Goal: Information Seeking & Learning: Check status

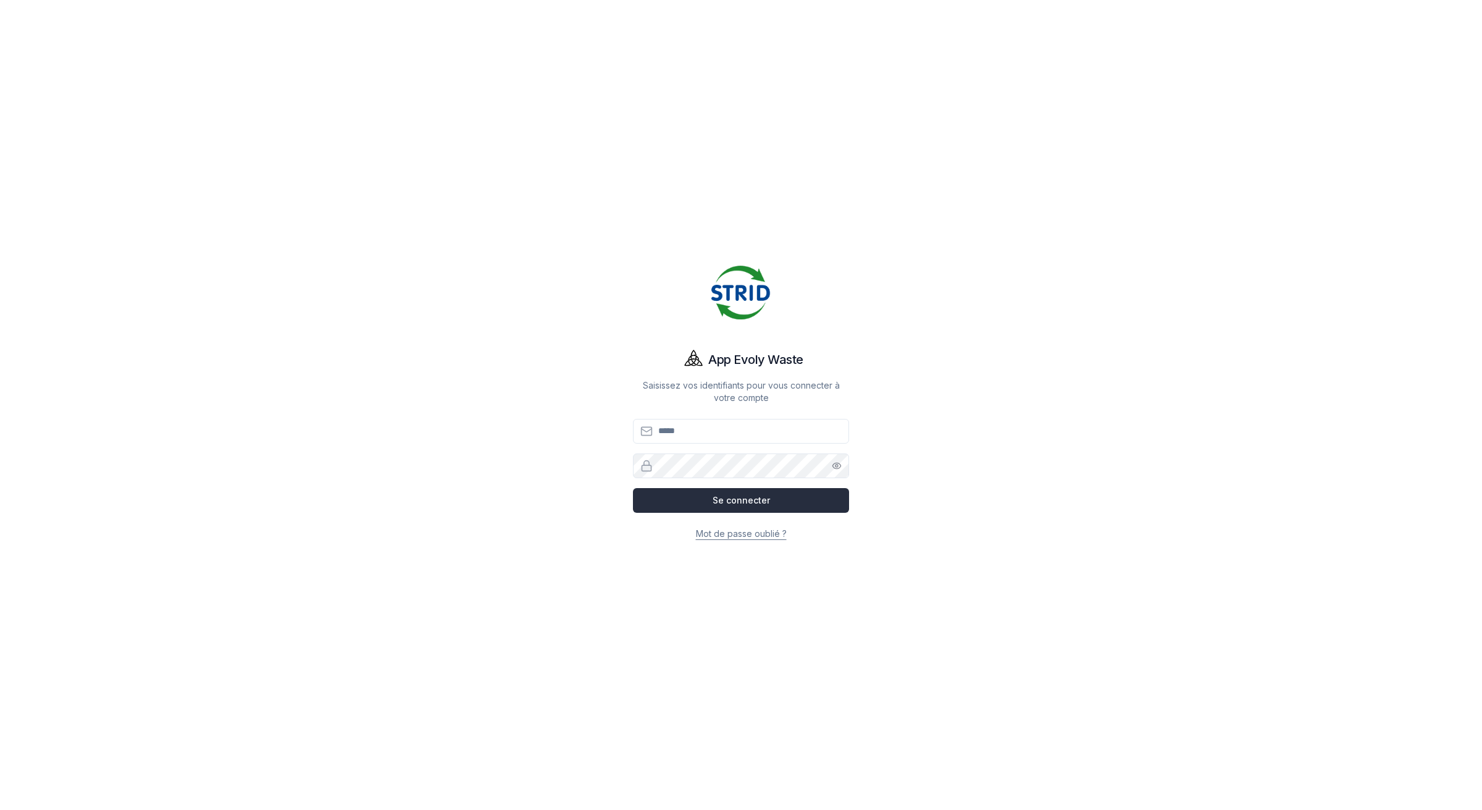
type input "**********"
click at [780, 502] on button "Se connecter" at bounding box center [741, 500] width 216 height 25
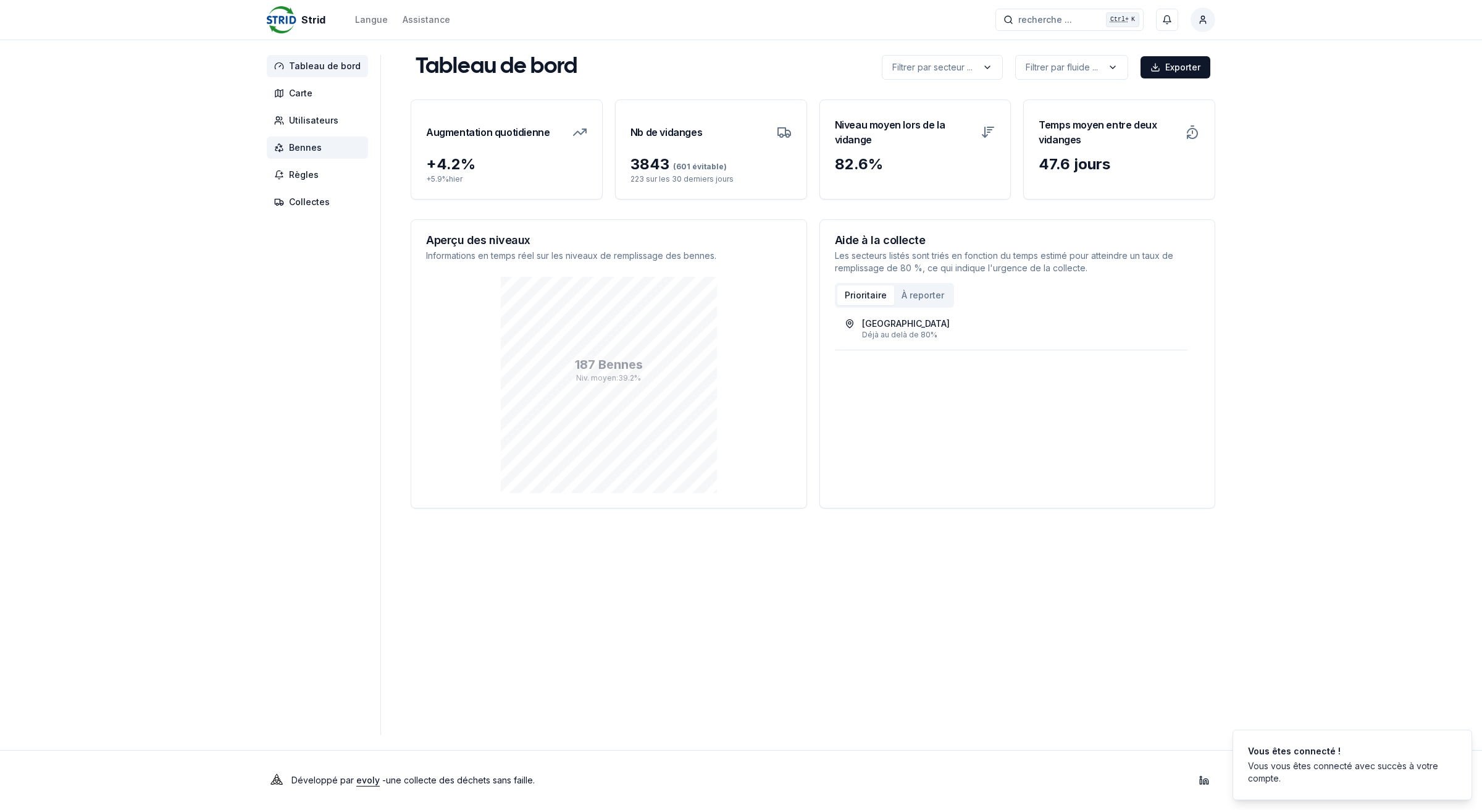
click at [316, 147] on span "Bennes" at bounding box center [305, 147] width 33 height 12
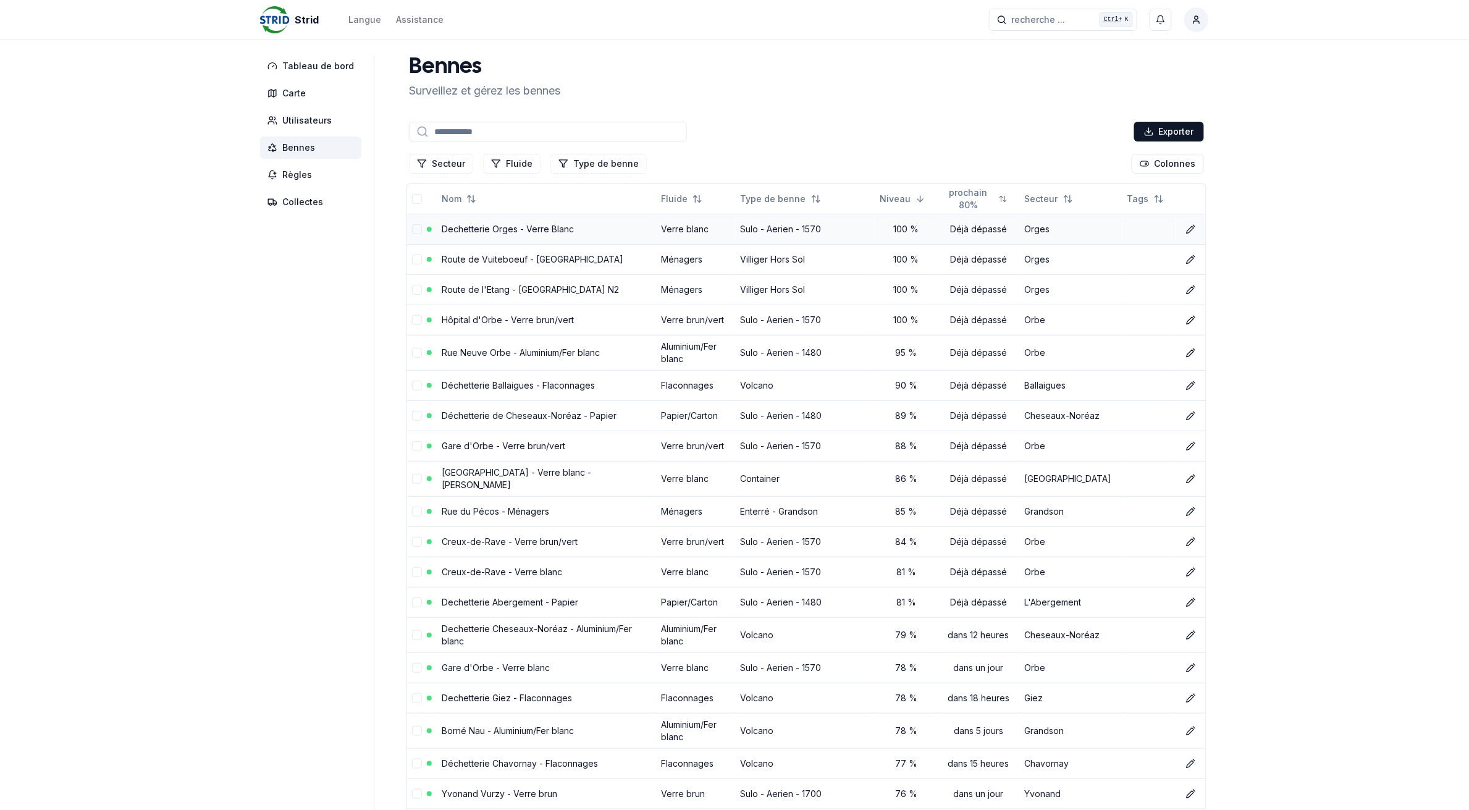
click at [480, 230] on link "Dechetterie Orges - Verre Blanc" at bounding box center [508, 229] width 132 height 11
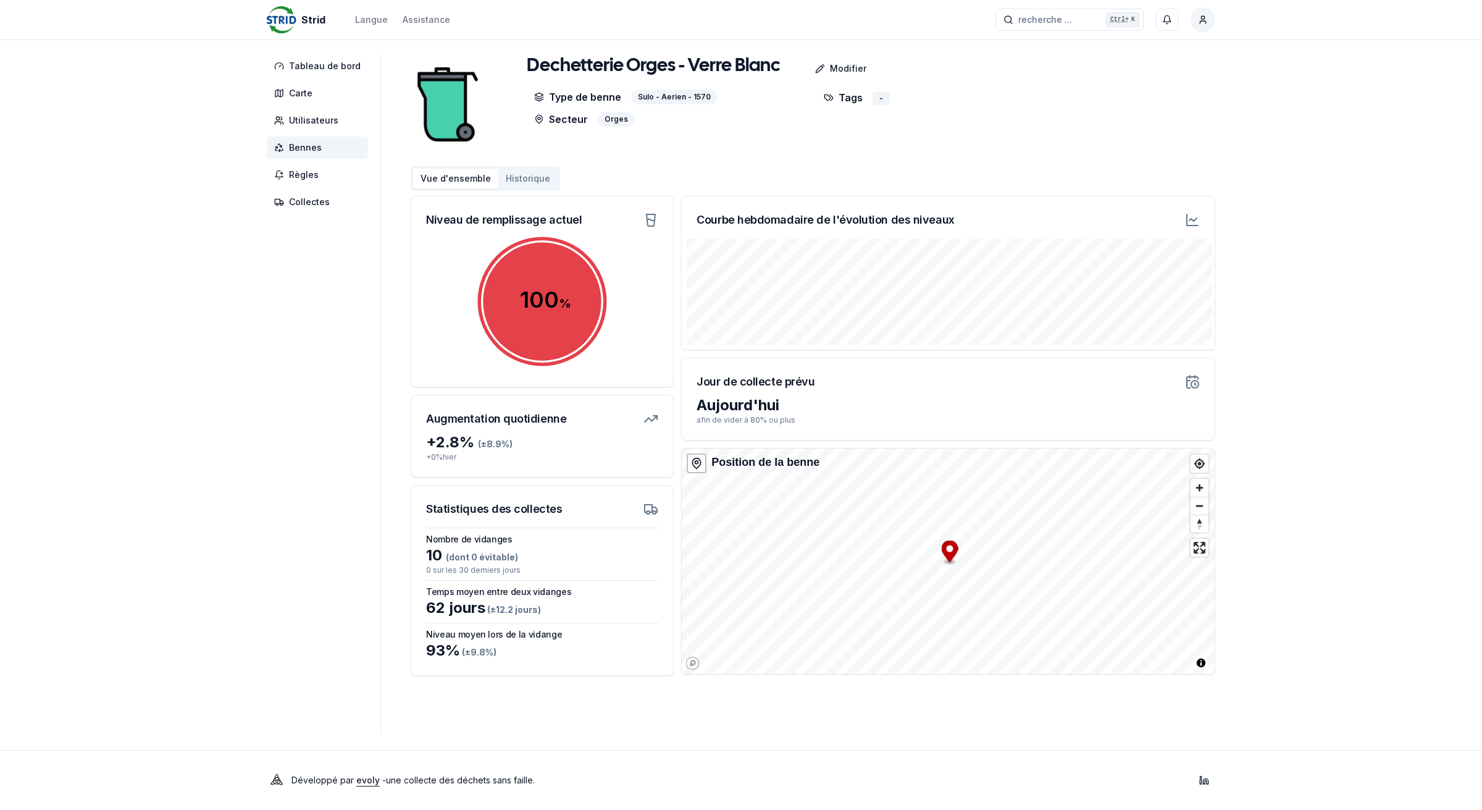
click at [316, 144] on span "Bennes" at bounding box center [305, 147] width 33 height 12
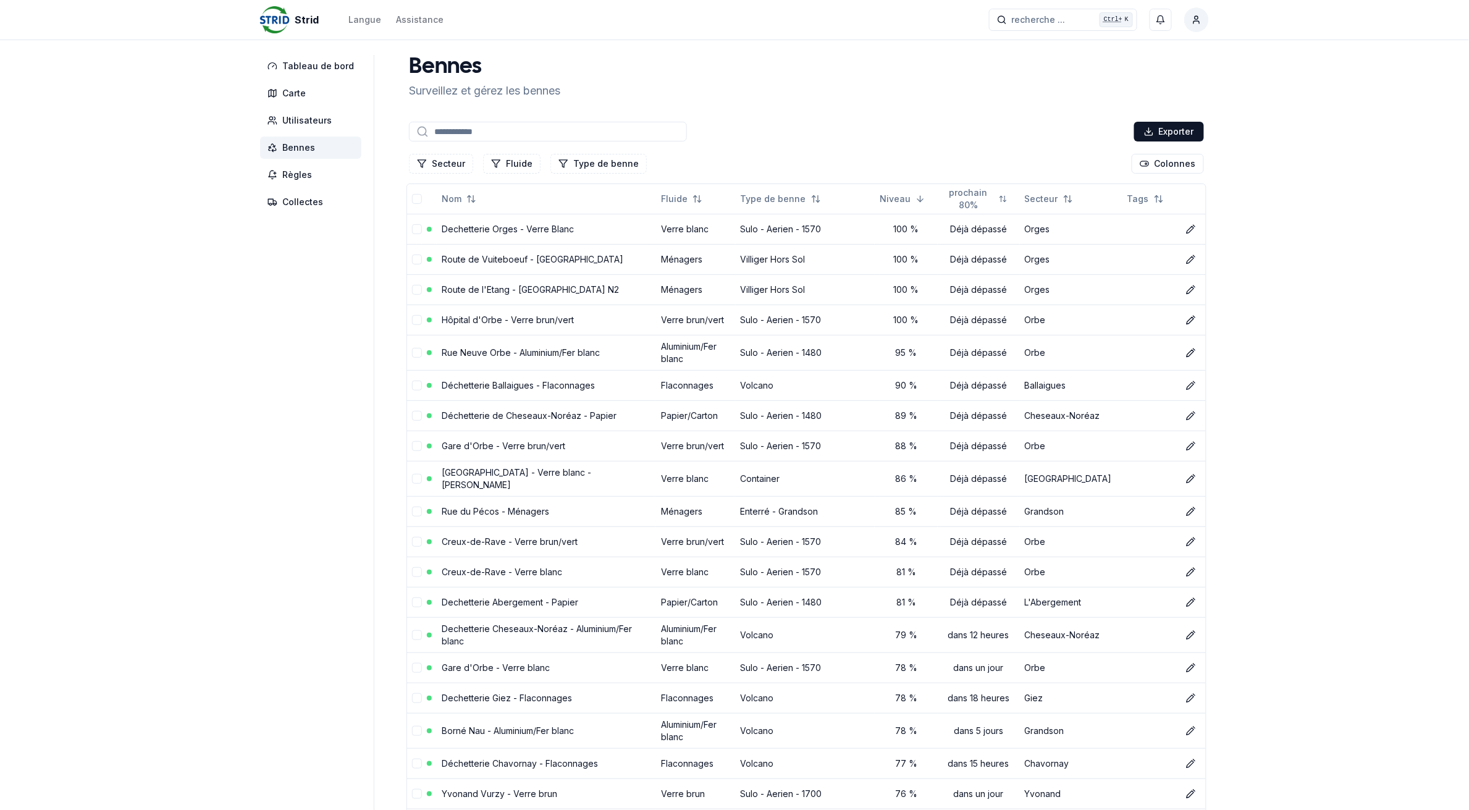
click at [479, 137] on input at bounding box center [548, 132] width 278 height 20
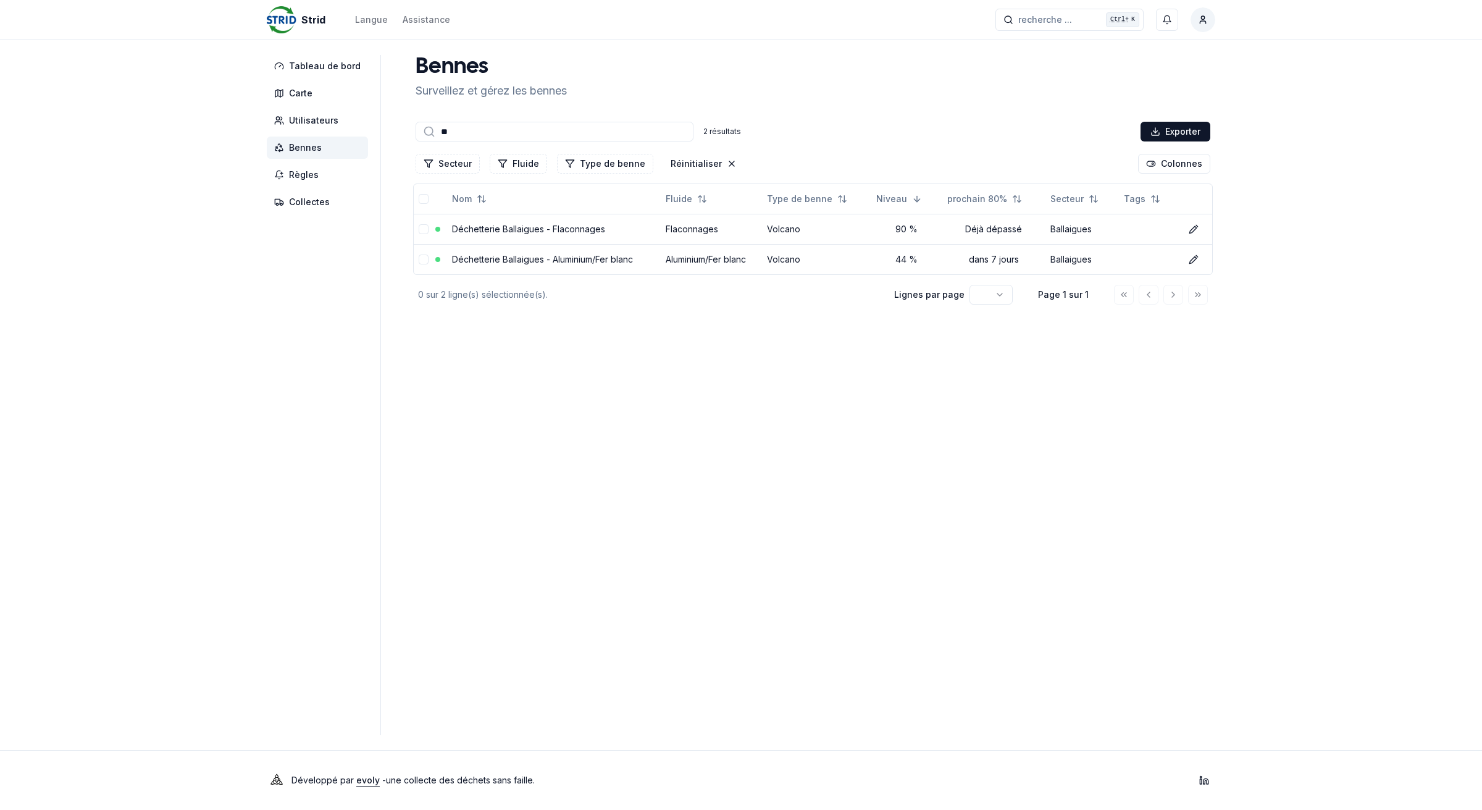
type input "*"
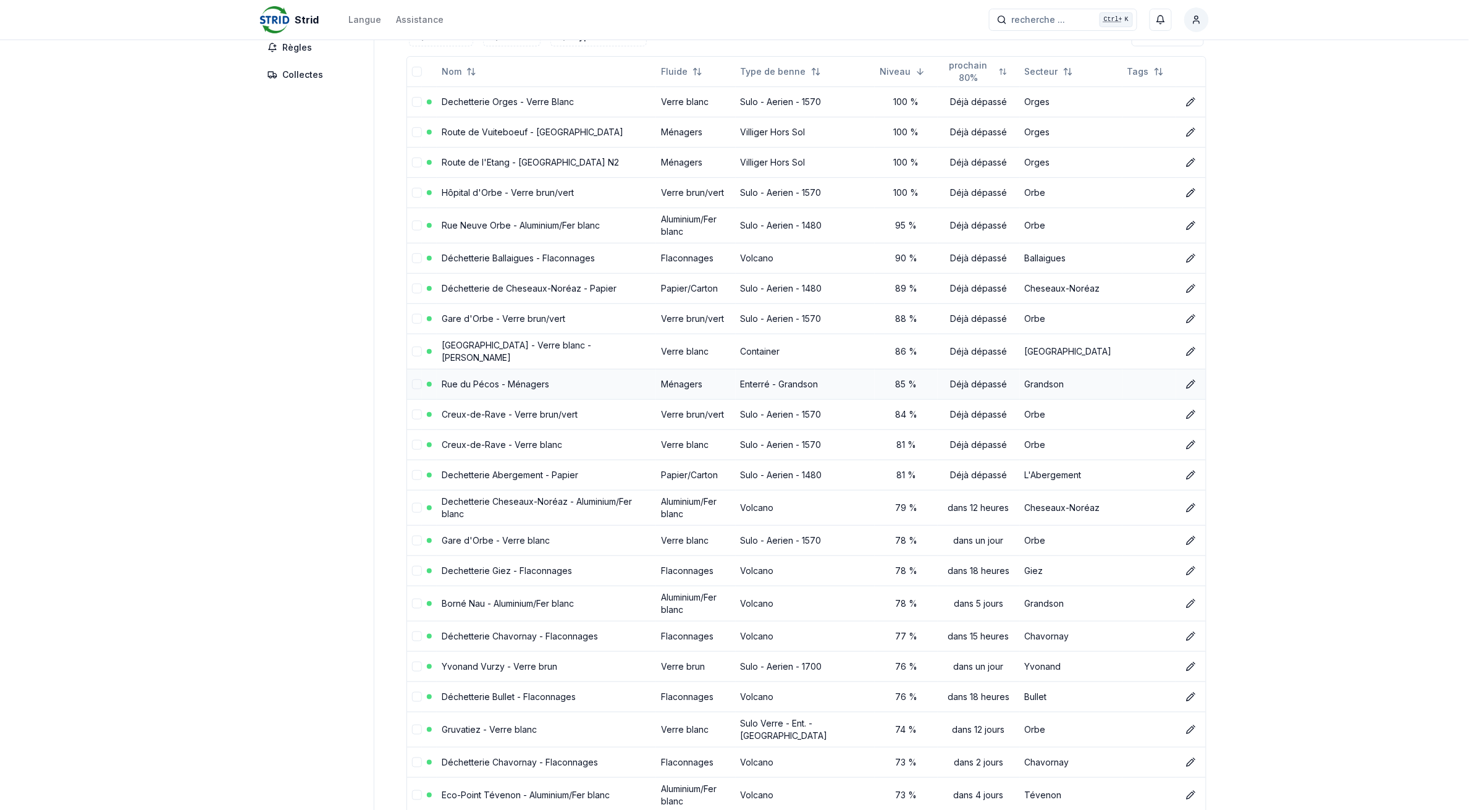
scroll to position [154, 0]
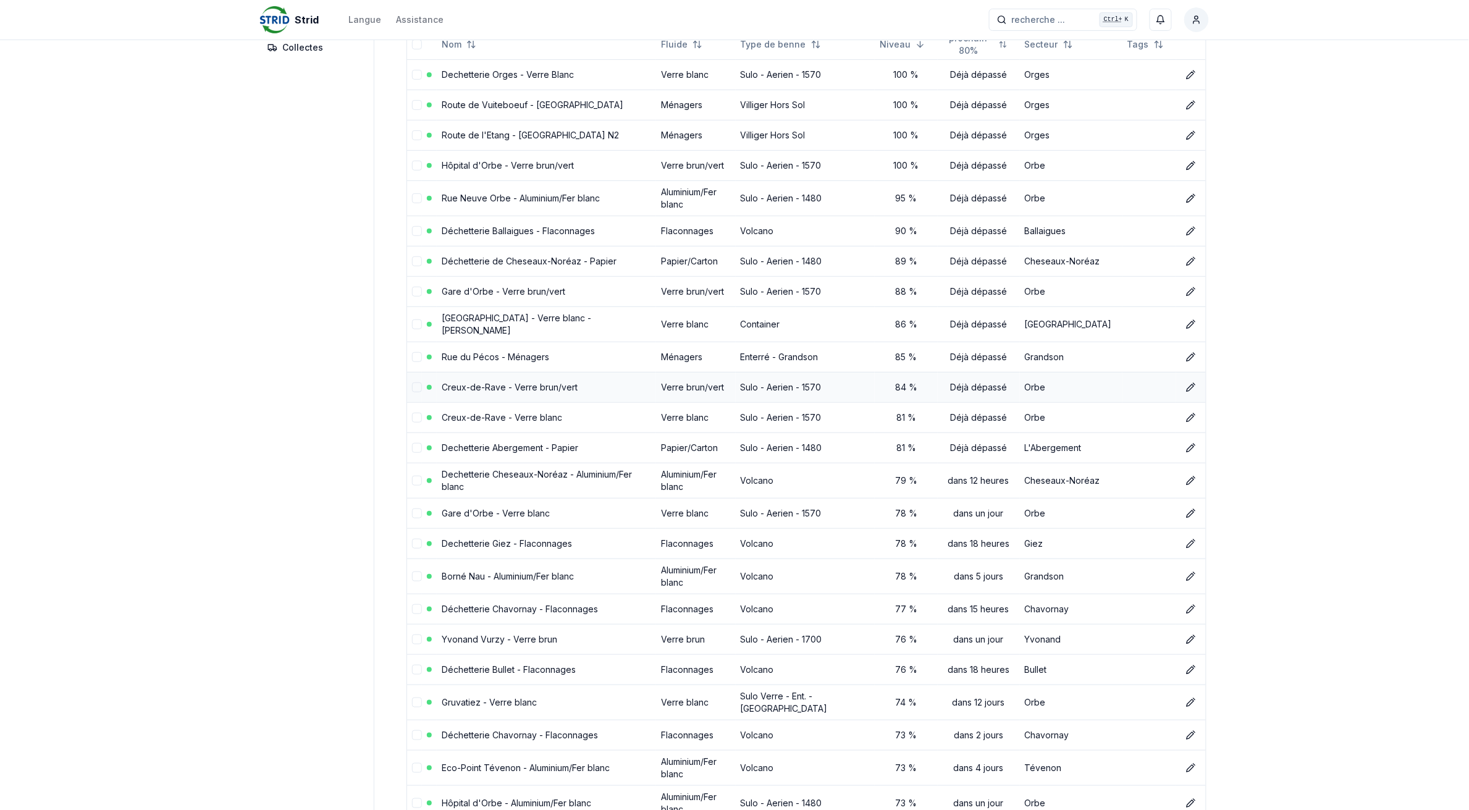
click at [471, 387] on link "Creux-de-Rave - Verre brun/vert" at bounding box center [510, 387] width 136 height 11
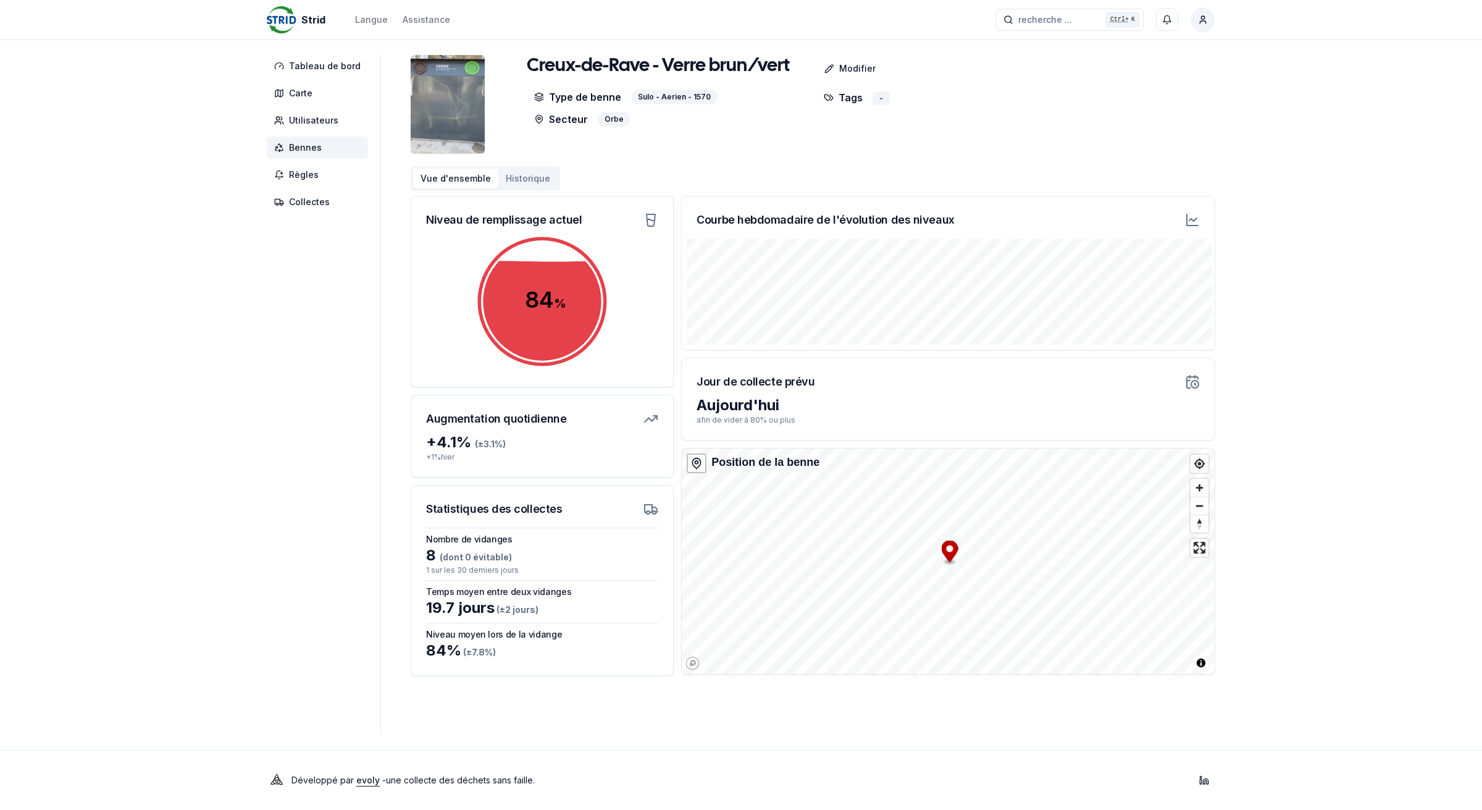
click at [309, 146] on span "Bennes" at bounding box center [305, 147] width 33 height 12
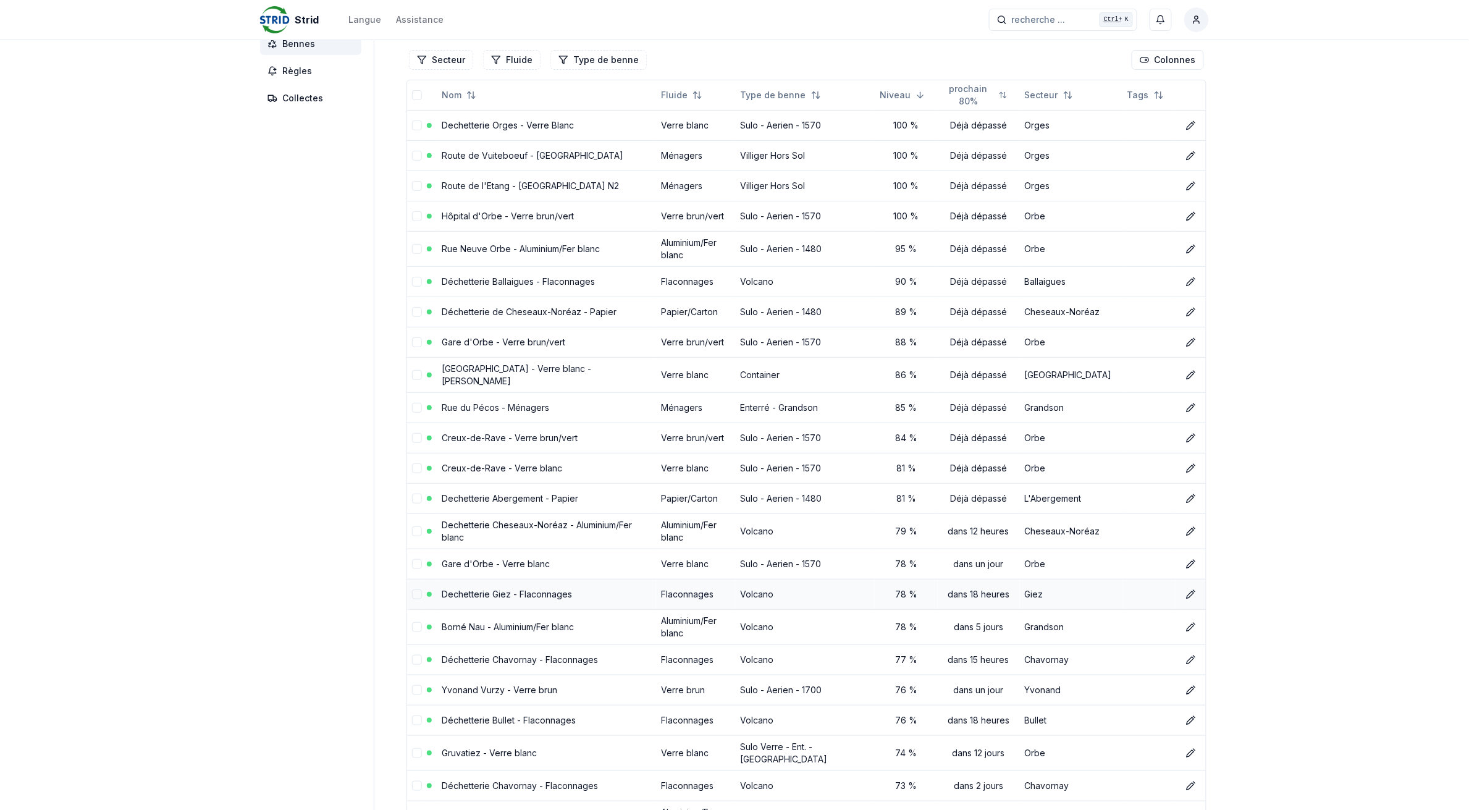
scroll to position [77, 0]
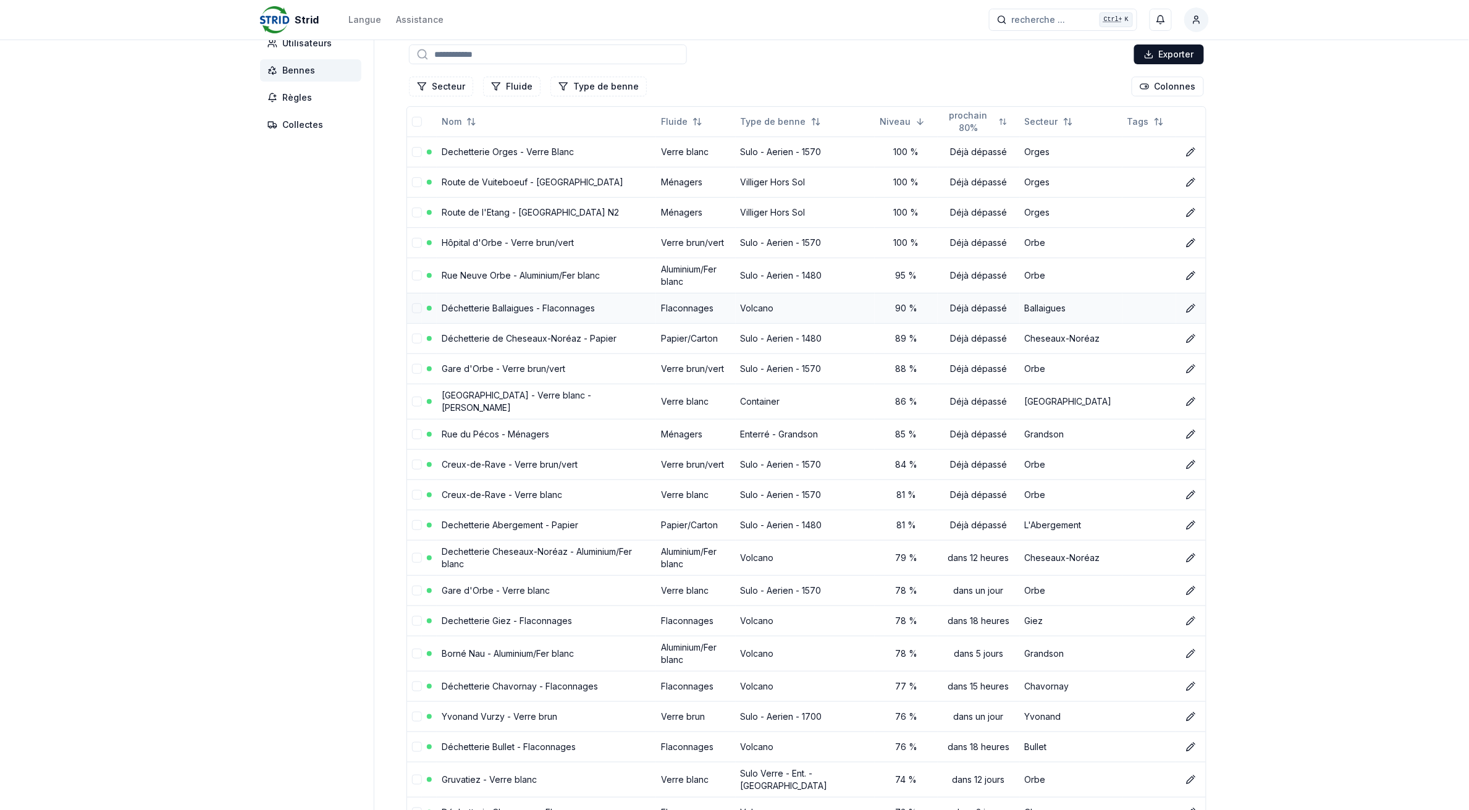
click at [528, 309] on link "Déchetterie Ballaigues - Flaconnages" at bounding box center [518, 308] width 153 height 11
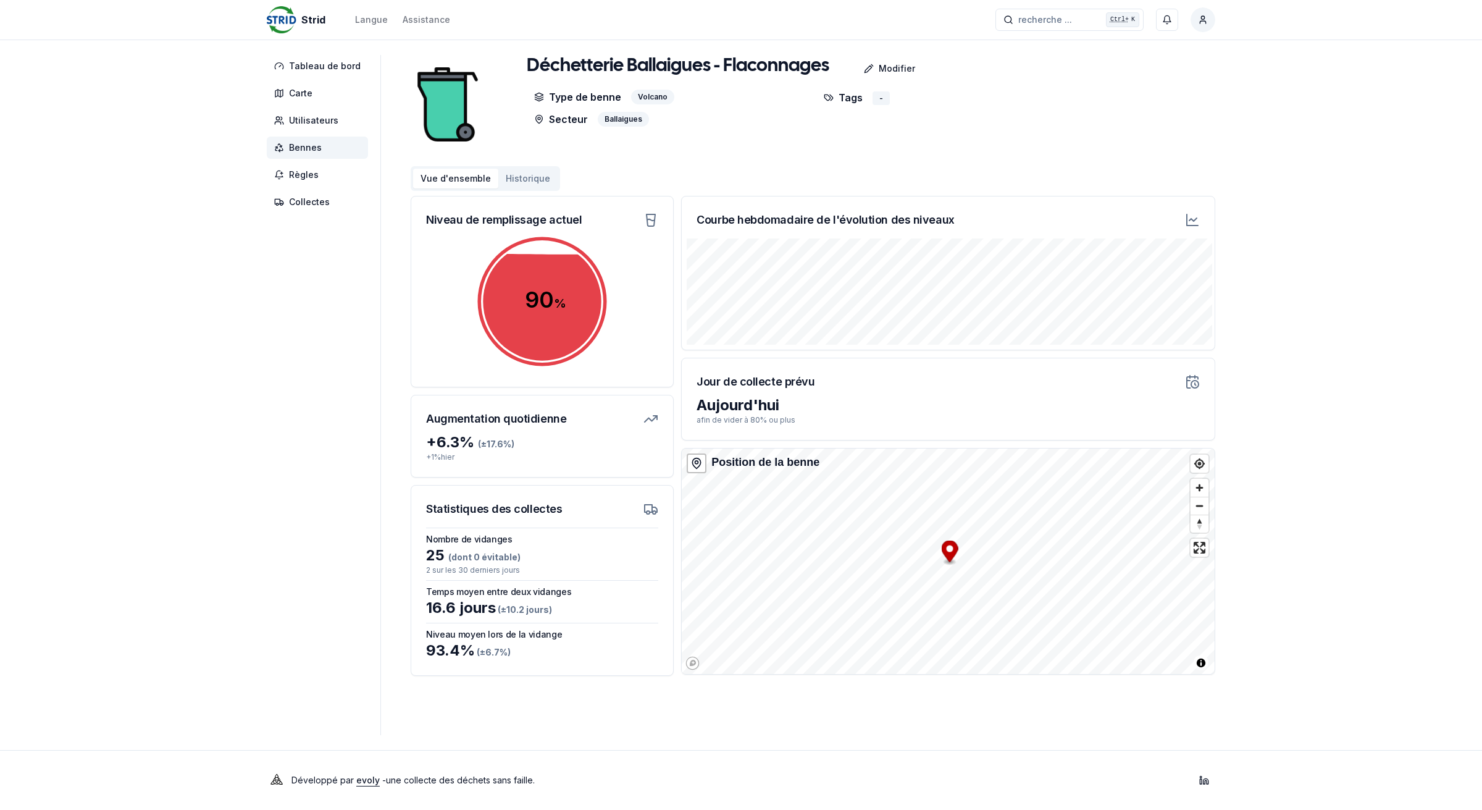
click at [326, 151] on span "Bennes" at bounding box center [317, 148] width 101 height 22
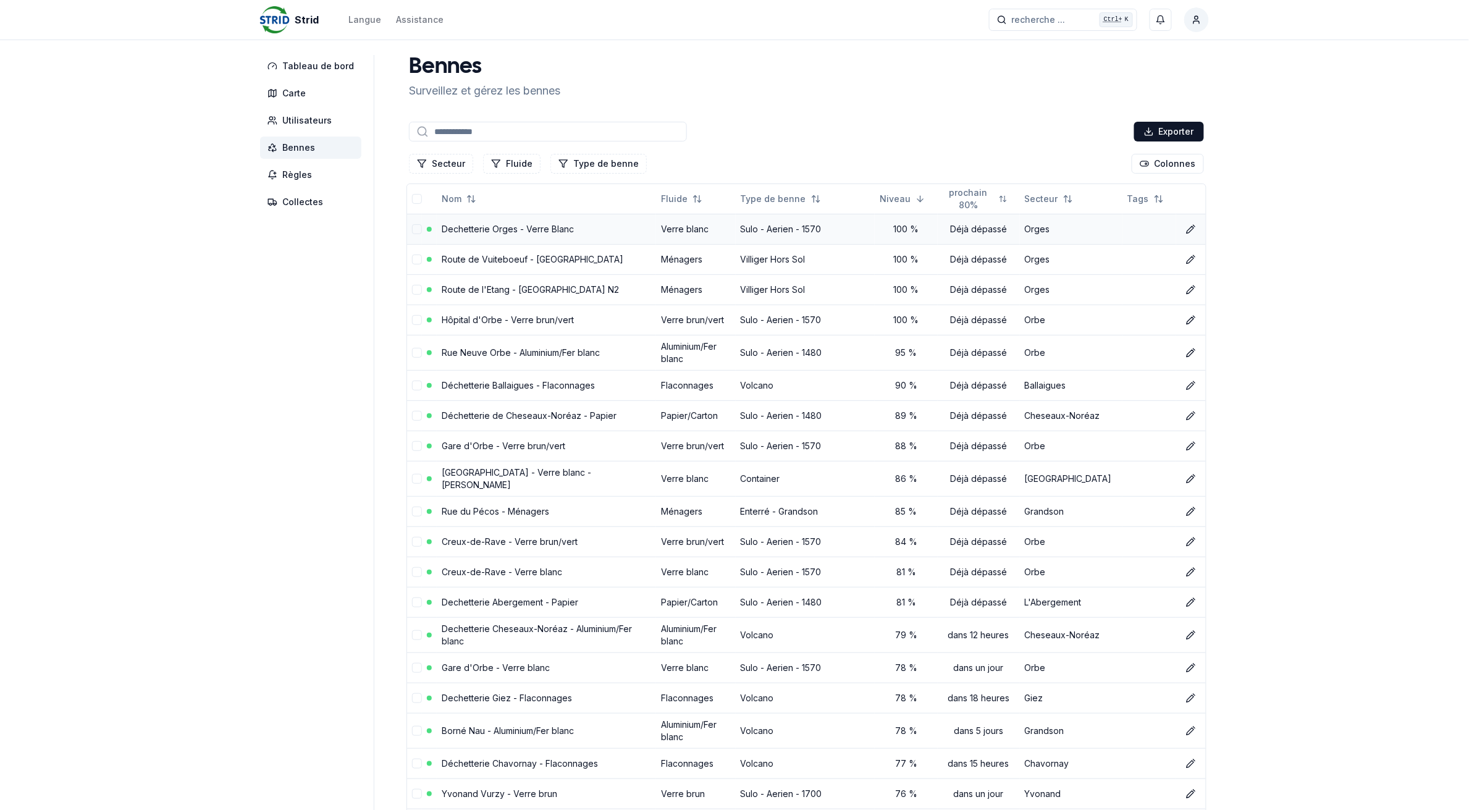
click at [544, 230] on link "Dechetterie Orges - Verre Blanc" at bounding box center [508, 229] width 132 height 11
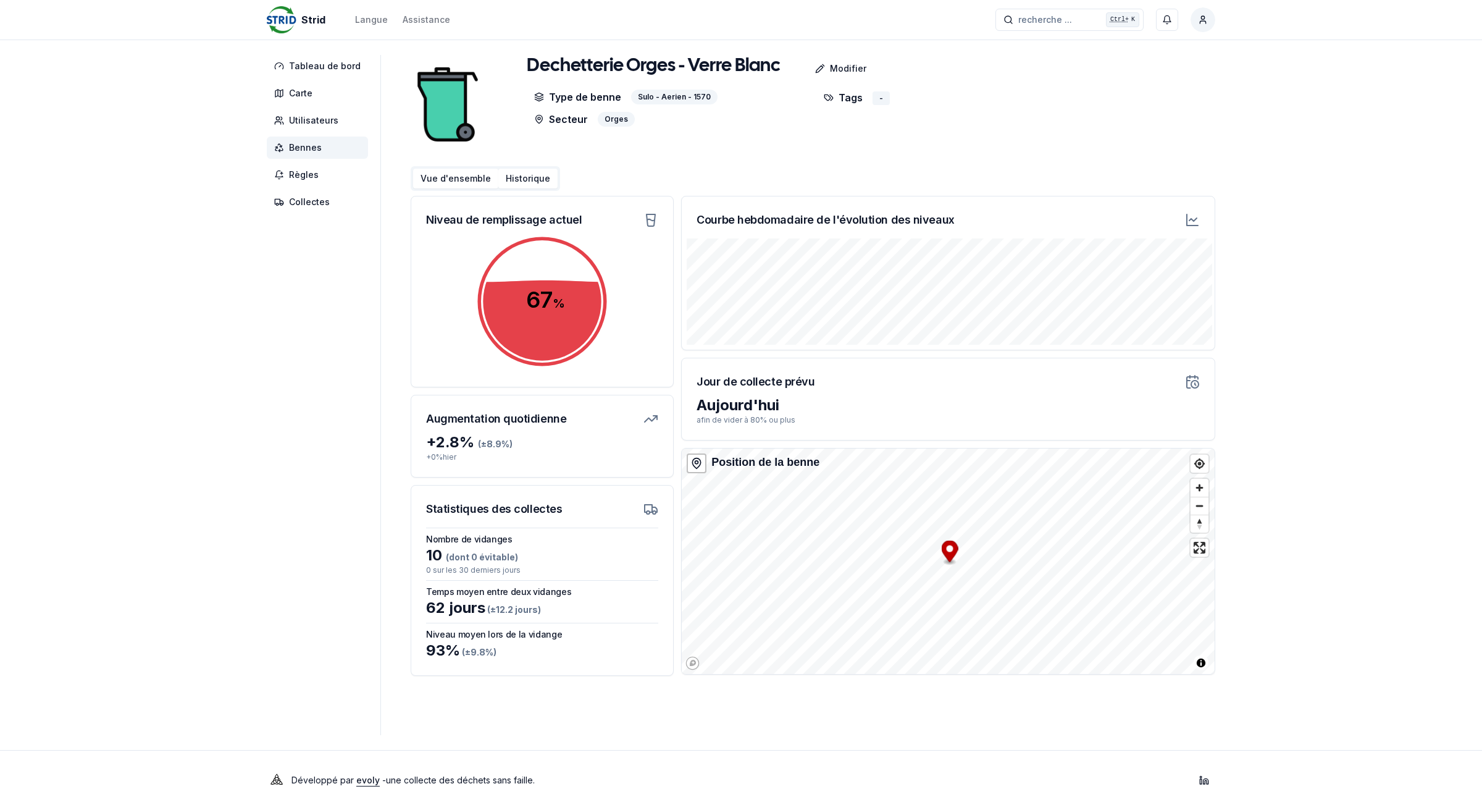
click at [536, 180] on button "Historique" at bounding box center [527, 179] width 59 height 20
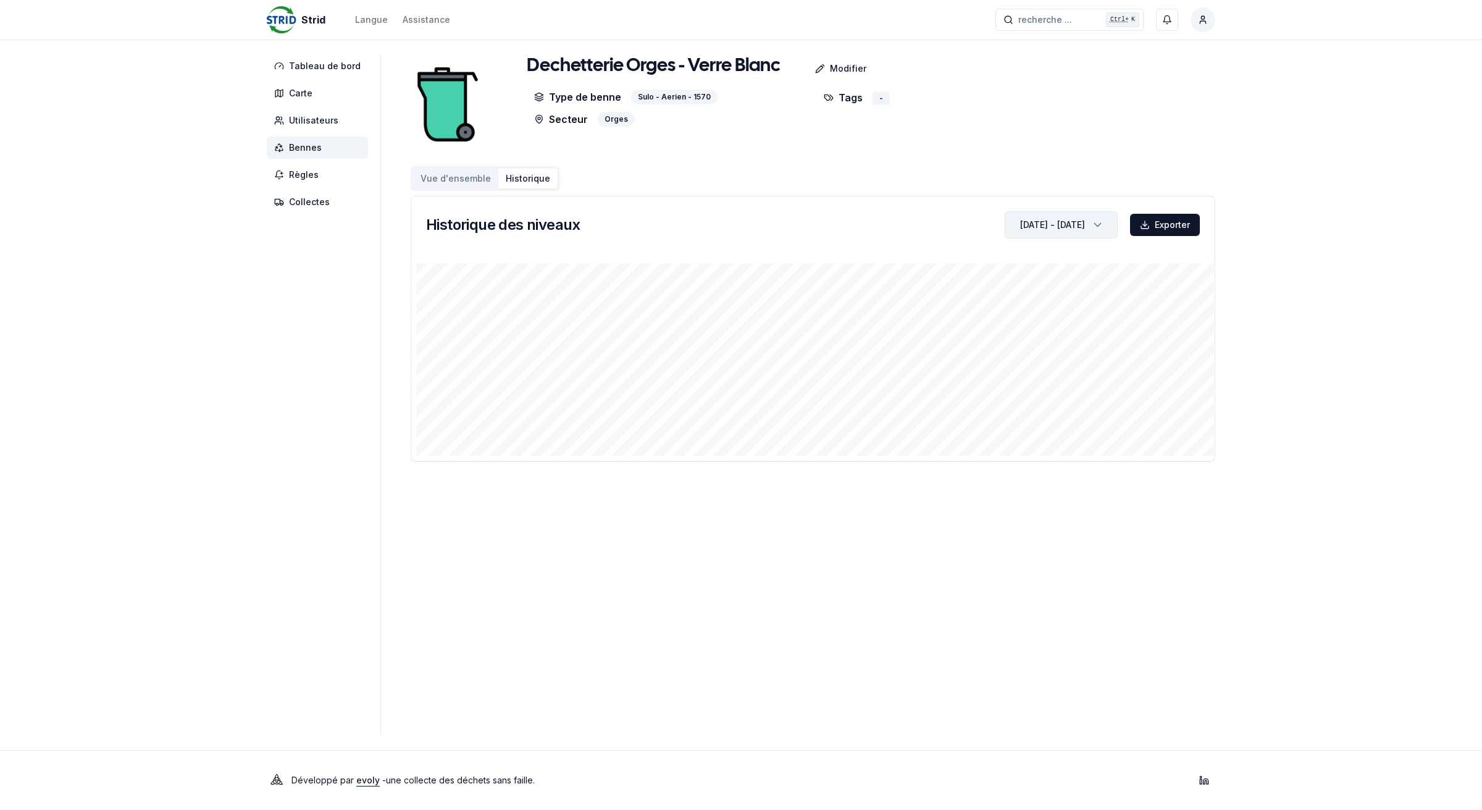
click at [1092, 224] on icon "button" at bounding box center [1098, 225] width 12 height 19
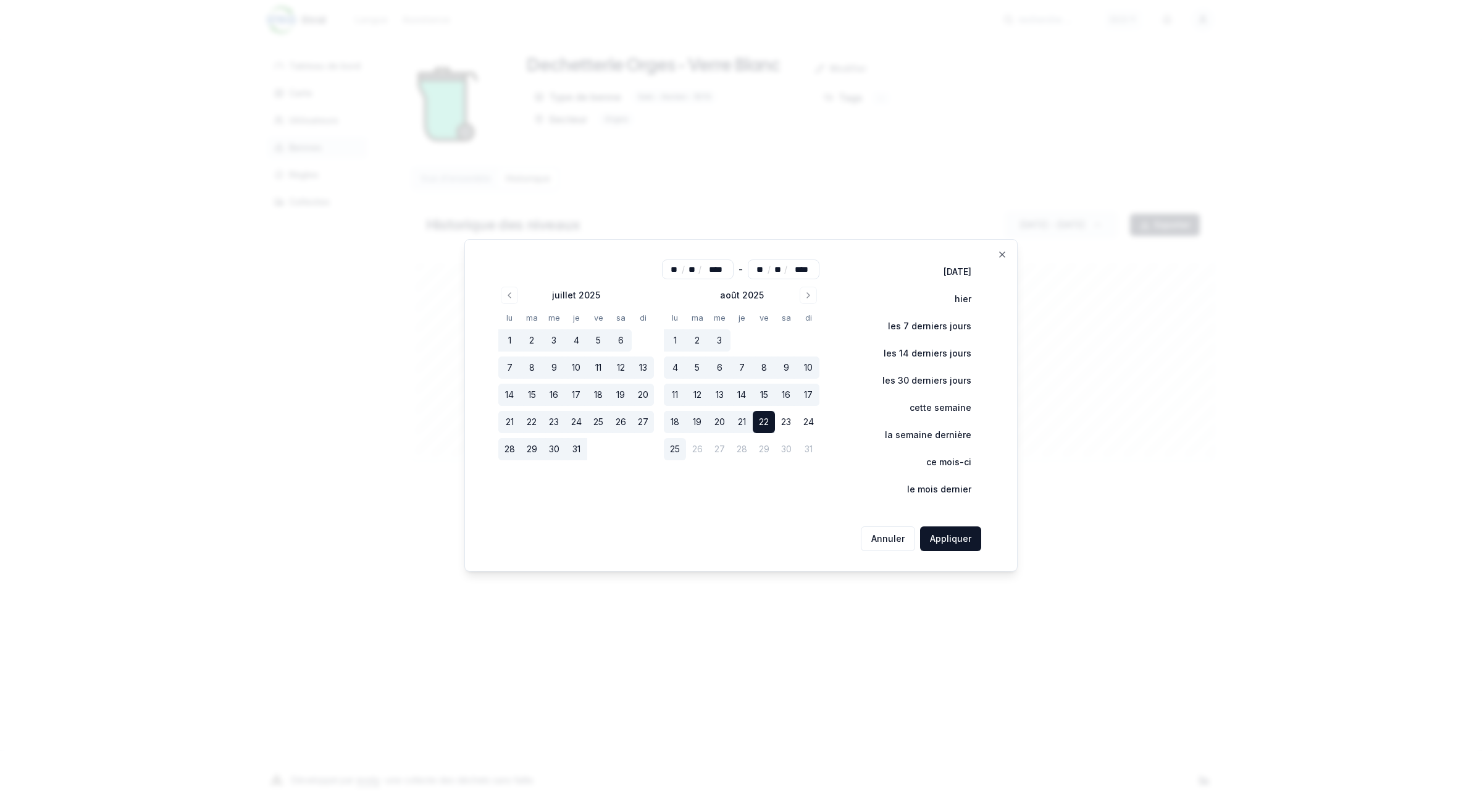
click at [681, 448] on button "25" at bounding box center [675, 449] width 22 height 22
type input "**"
click at [970, 535] on button "Appliquer" at bounding box center [950, 538] width 61 height 25
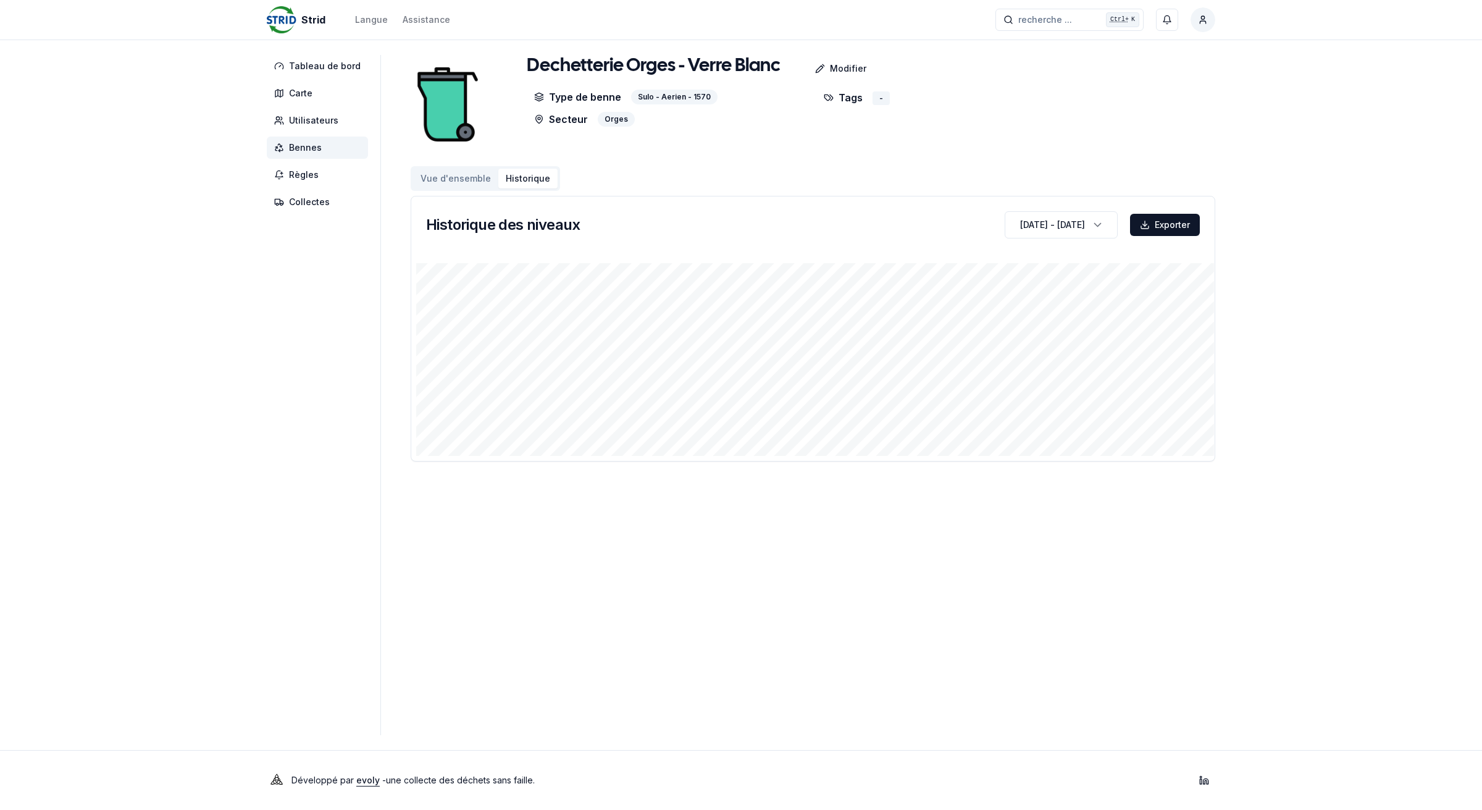
click at [323, 146] on span "Bennes" at bounding box center [317, 148] width 101 height 22
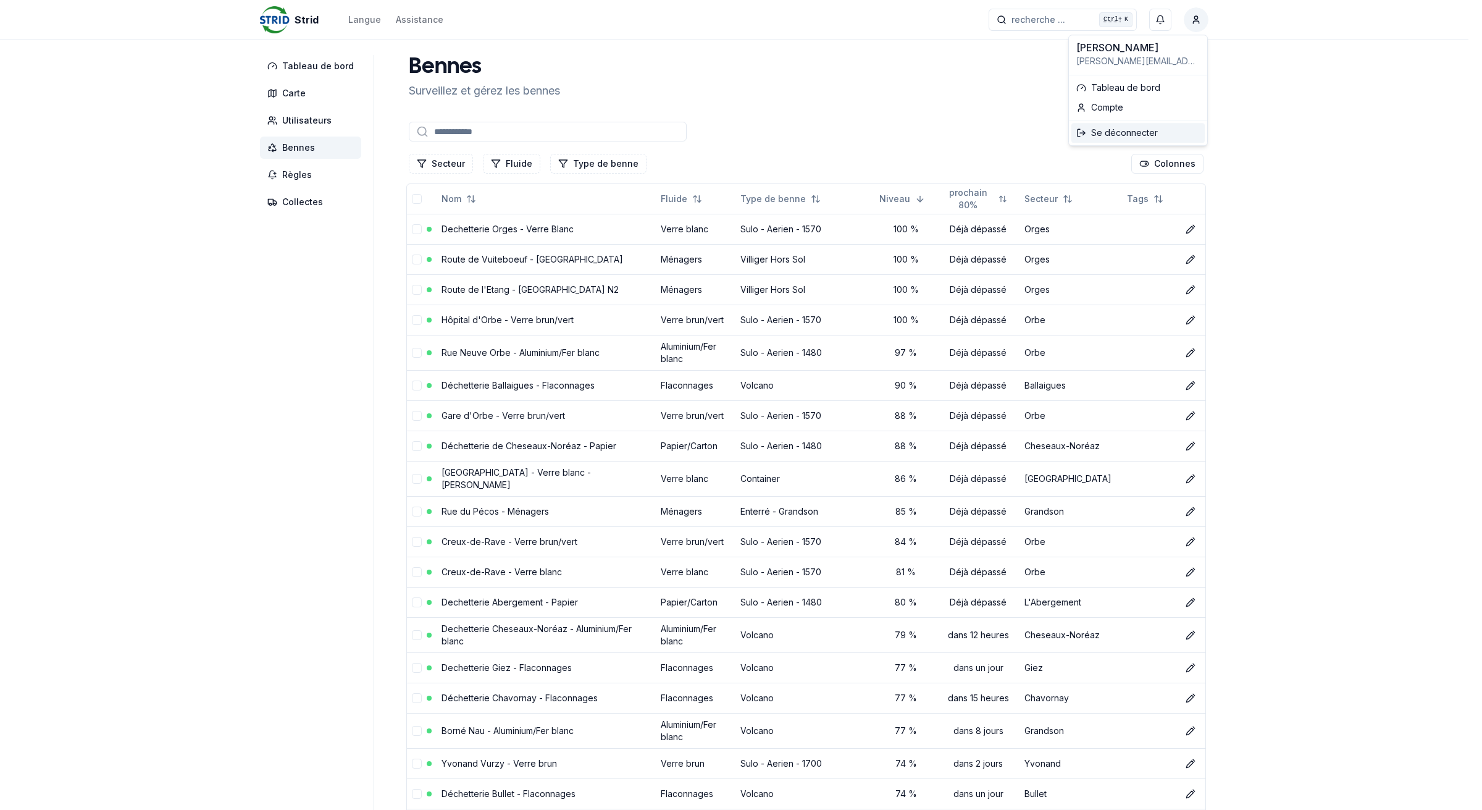
click at [1100, 127] on div "Se déconnecter" at bounding box center [1138, 133] width 133 height 20
